Goal: Transaction & Acquisition: Purchase product/service

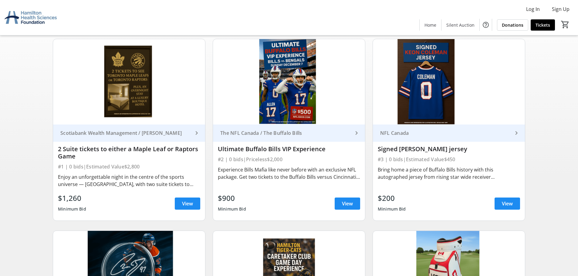
scroll to position [61, 0]
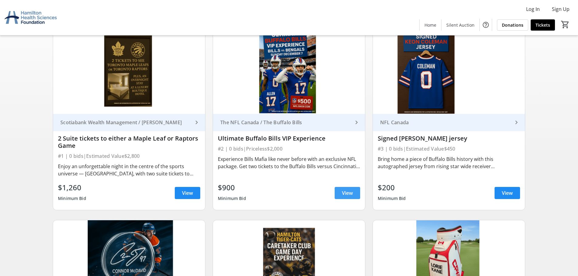
click at [348, 193] on span "View" at bounding box center [347, 193] width 11 height 7
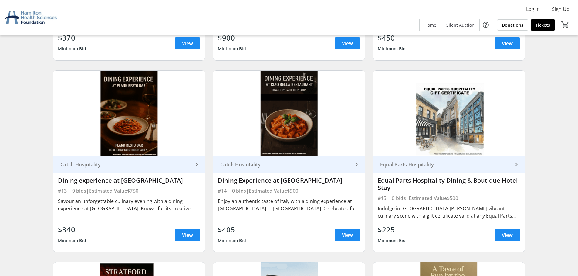
scroll to position [788, 0]
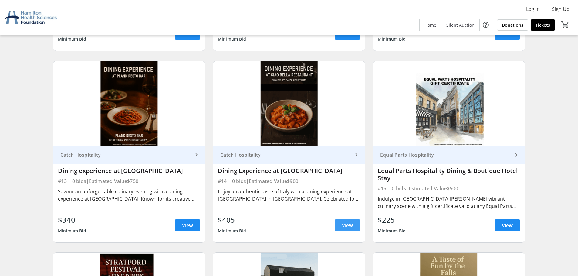
drag, startPoint x: 345, startPoint y: 223, endPoint x: 343, endPoint y: 220, distance: 3.5
click at [345, 222] on span "View" at bounding box center [347, 225] width 11 height 7
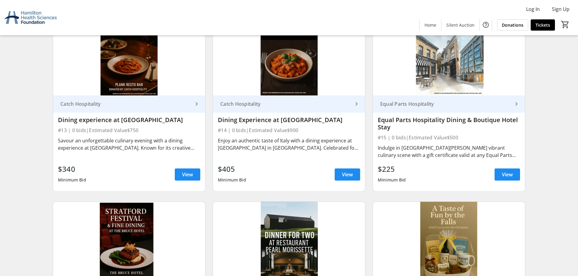
scroll to position [849, 0]
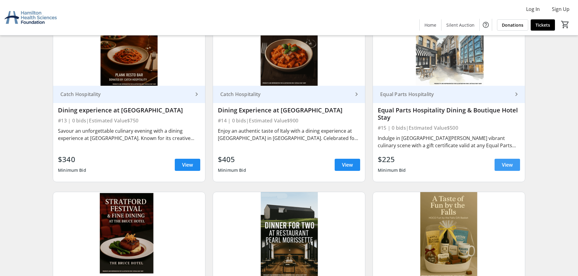
click at [506, 164] on span "View" at bounding box center [507, 164] width 11 height 7
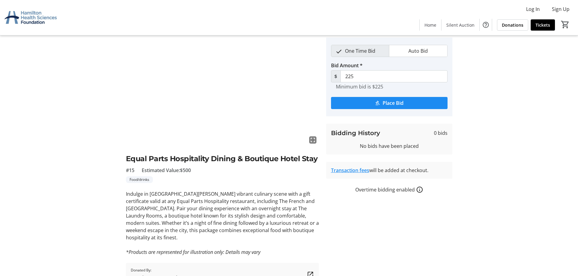
scroll to position [30, 0]
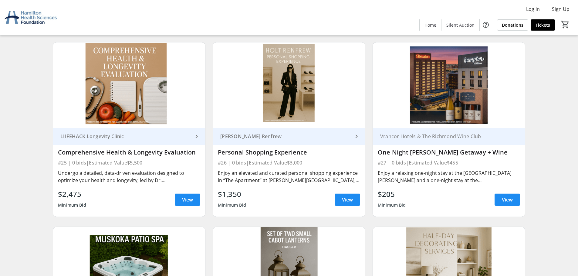
scroll to position [1577, 0]
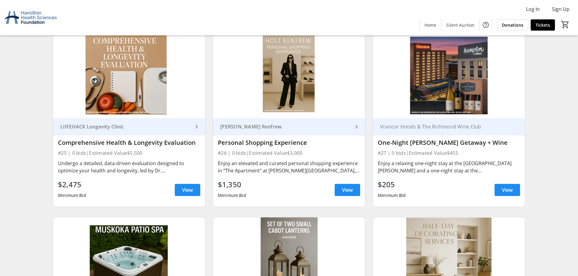
click at [317, 131] on link "[PERSON_NAME] Renfrew keyboard_arrow_right" at bounding box center [289, 126] width 152 height 17
click at [348, 192] on span "View" at bounding box center [347, 189] width 11 height 7
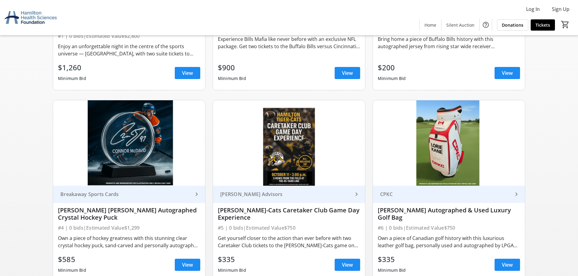
scroll to position [212, 0]
